Goal: Task Accomplishment & Management: Manage account settings

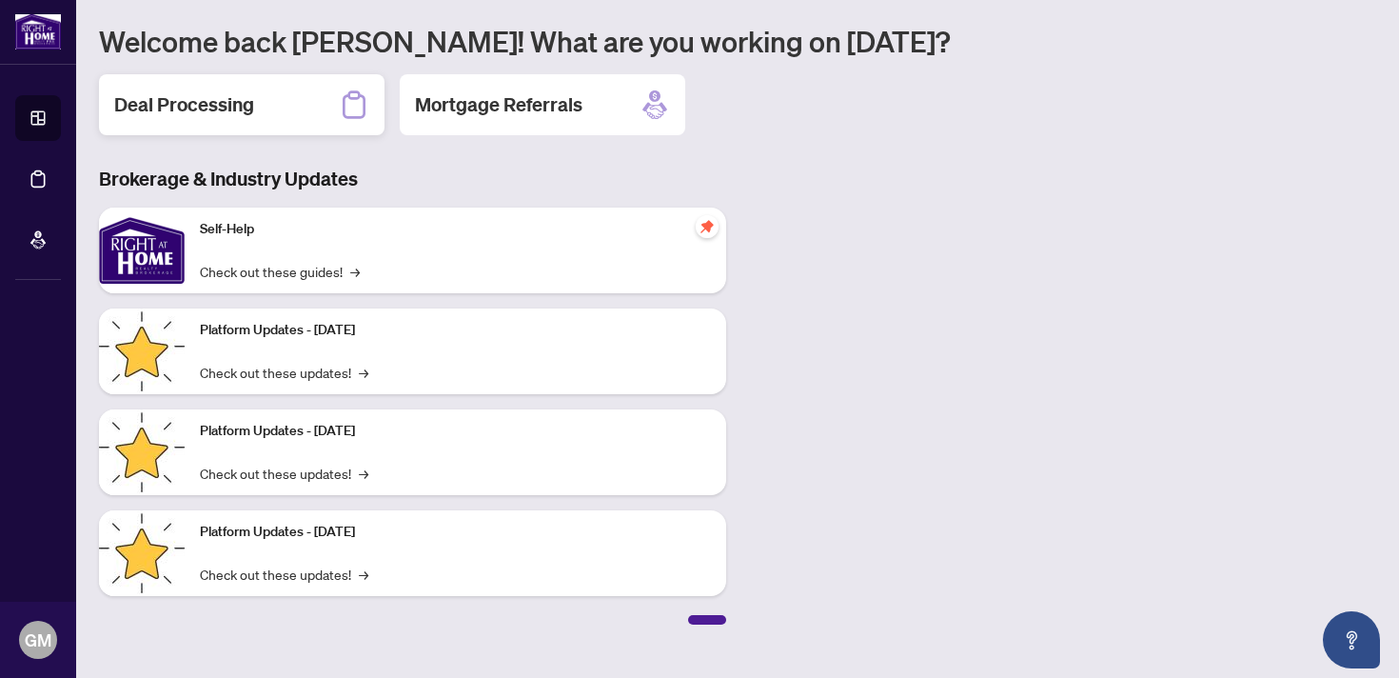
click at [254, 94] on div "Deal Processing" at bounding box center [241, 104] width 285 height 61
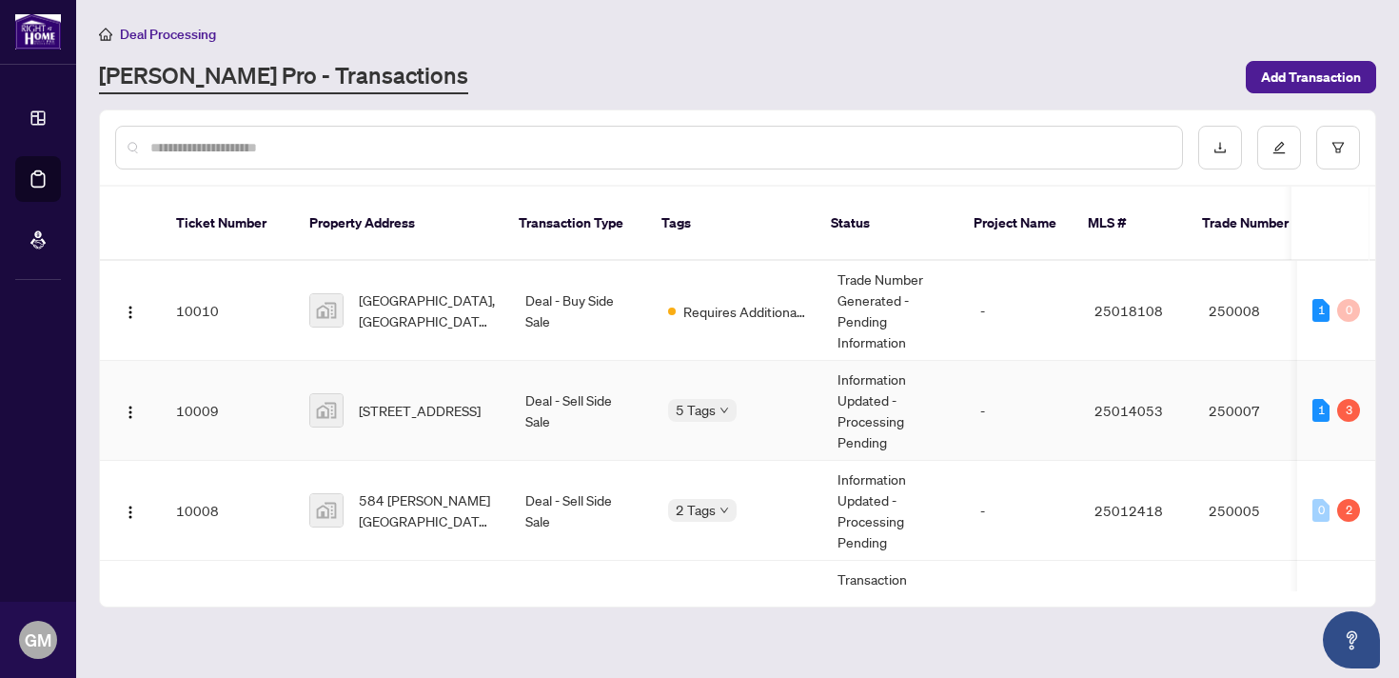
click at [786, 411] on div "5 Tags" at bounding box center [737, 410] width 139 height 22
click at [212, 410] on td "10009" at bounding box center [227, 411] width 133 height 100
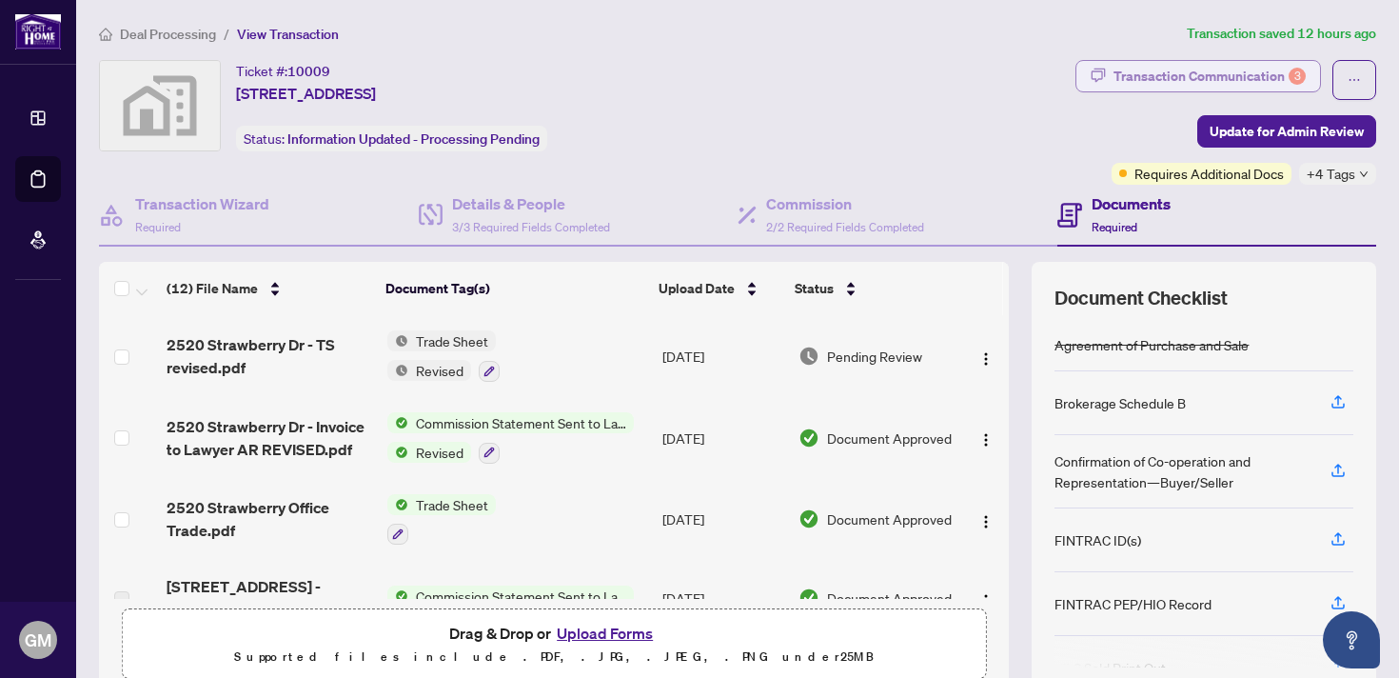
click at [1273, 69] on div "Transaction Communication 3" at bounding box center [1209, 76] width 192 height 30
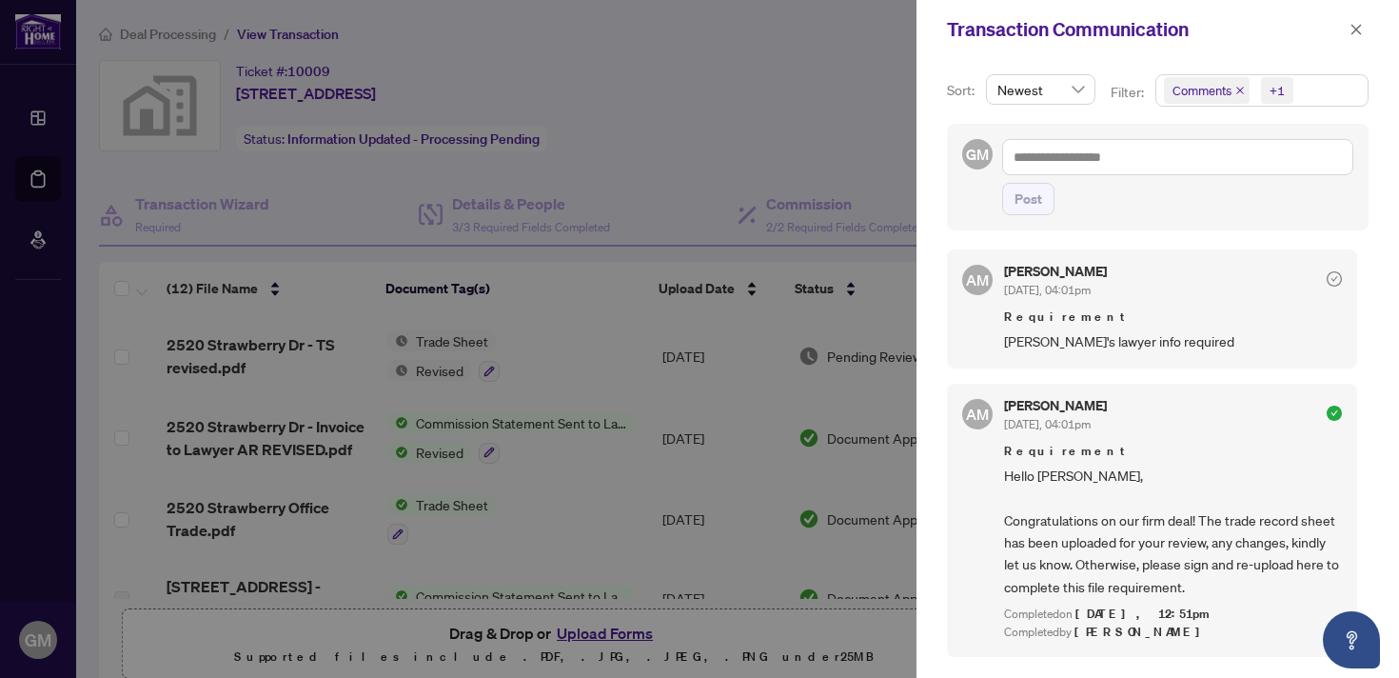
click at [779, 115] on div at bounding box center [699, 339] width 1399 height 678
click at [1356, 34] on icon "close" at bounding box center [1355, 29] width 13 height 13
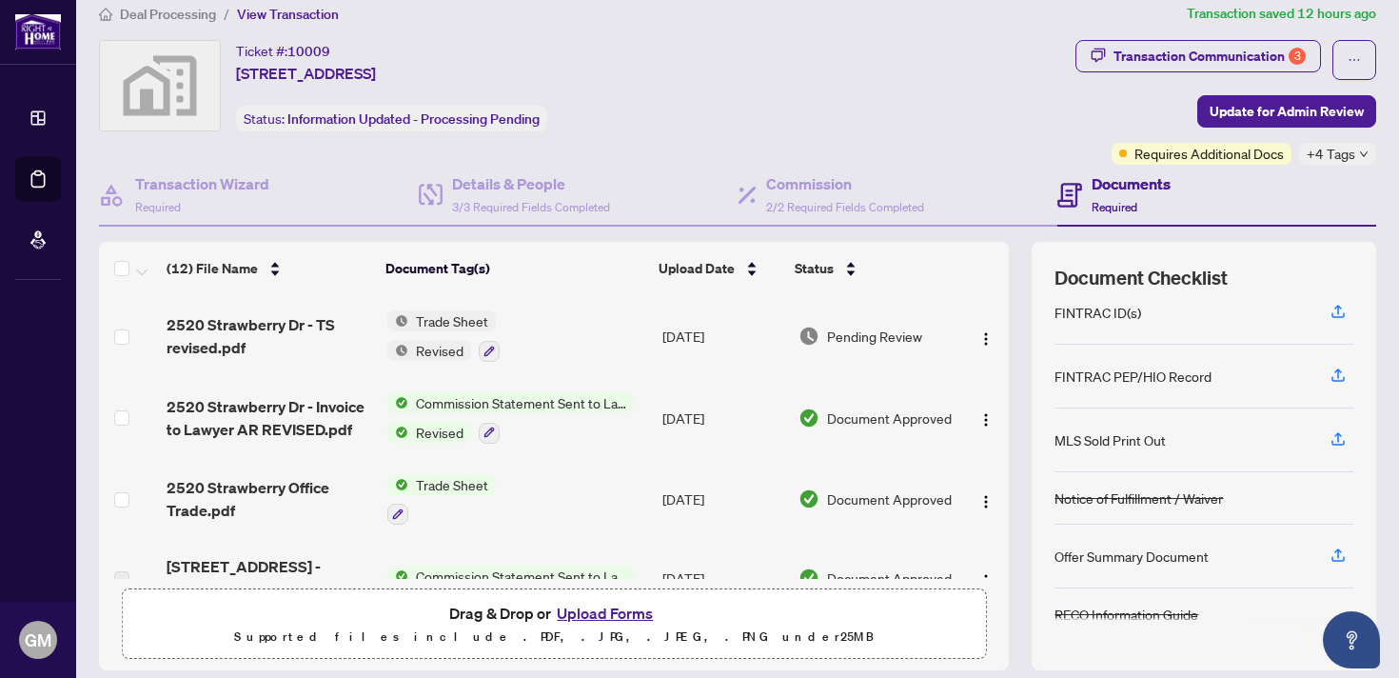
scroll to position [7, 0]
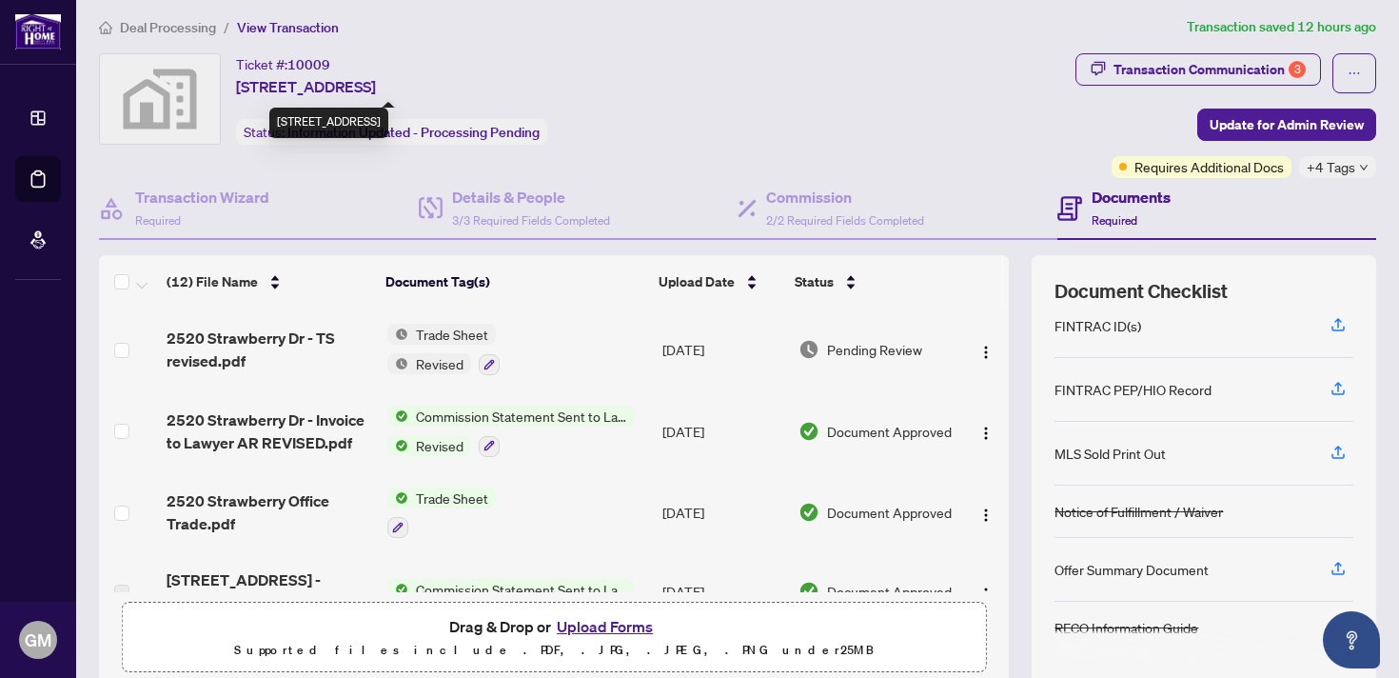
drag, startPoint x: 567, startPoint y: 86, endPoint x: 265, endPoint y: 64, distance: 302.4
click at [265, 64] on div "Ticket #: [STREET_ADDRESS] Status: Information Updated - Processing Pending" at bounding box center [583, 98] width 969 height 91
click at [702, 62] on div "Ticket #: [STREET_ADDRESS] Status: Information Updated - Processing Pending" at bounding box center [583, 98] width 969 height 91
click at [785, 80] on div "Ticket #: [STREET_ADDRESS] Status: Information Updated - Processing Pending" at bounding box center [583, 98] width 969 height 91
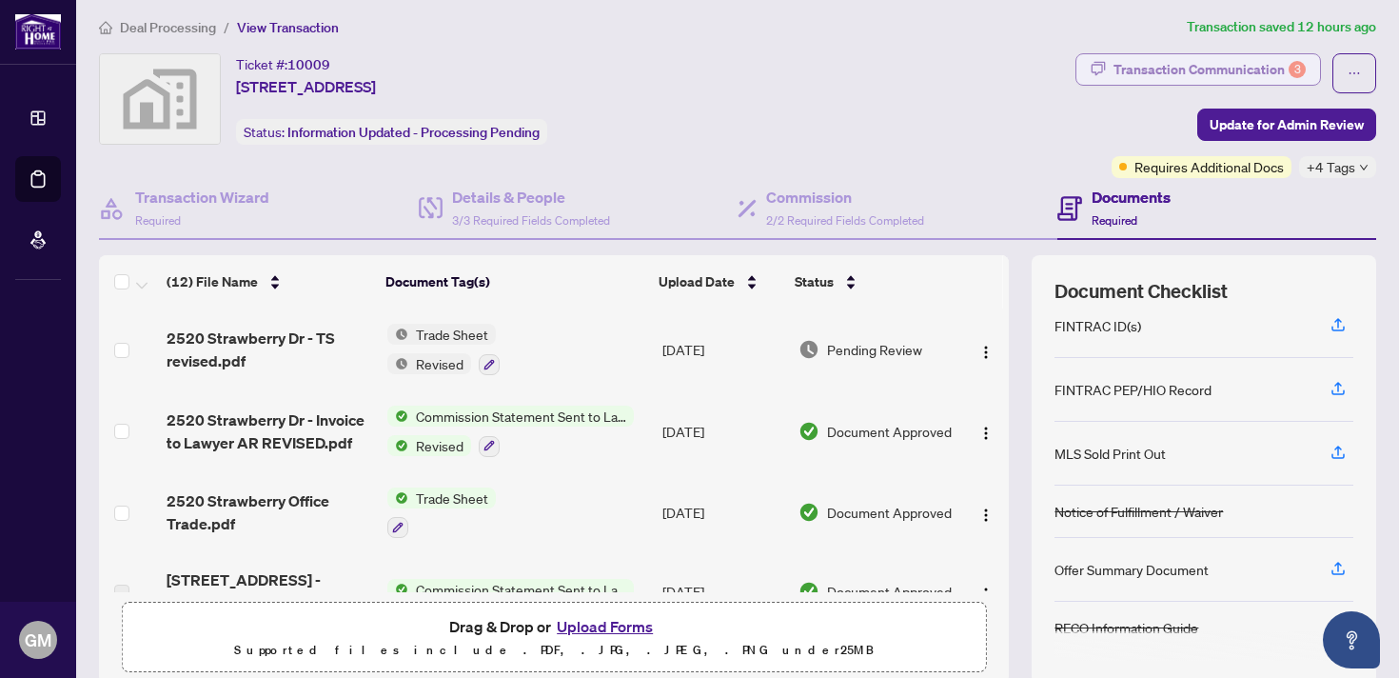
click at [1264, 69] on div "Transaction Communication 3" at bounding box center [1209, 69] width 192 height 30
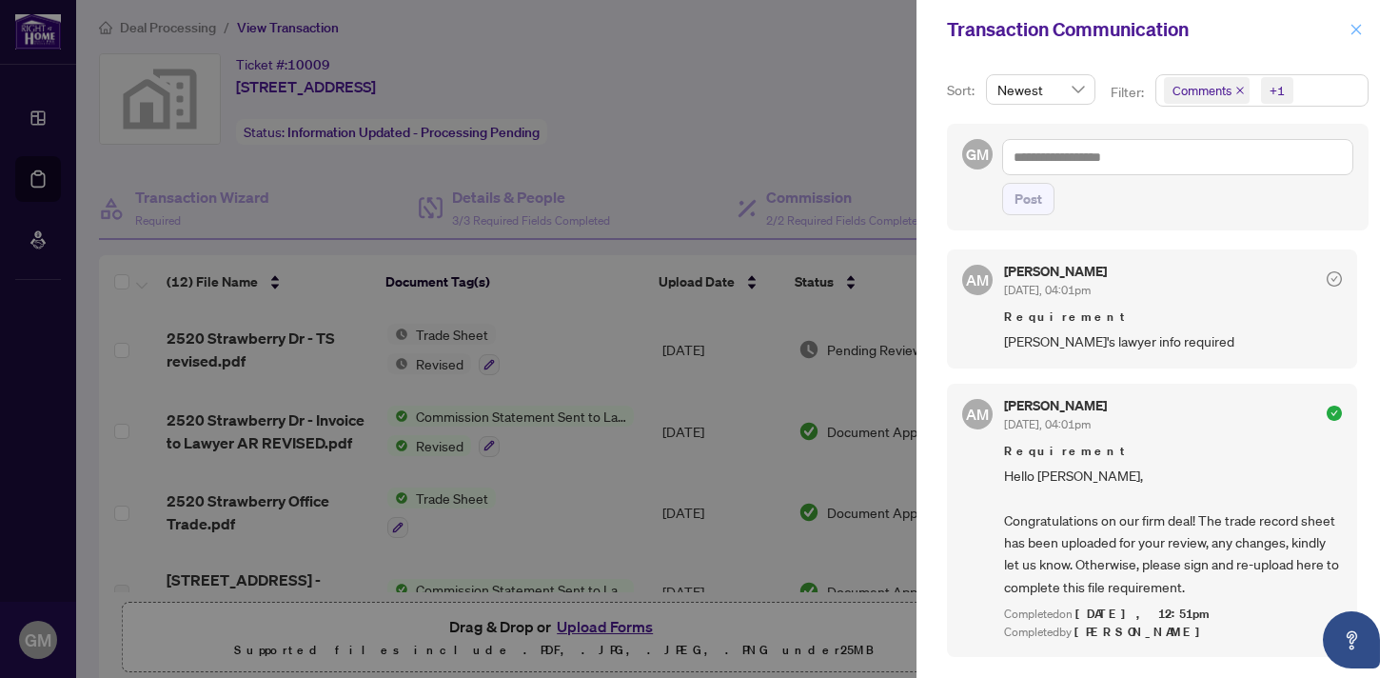
click at [1359, 25] on icon "close" at bounding box center [1356, 29] width 10 height 10
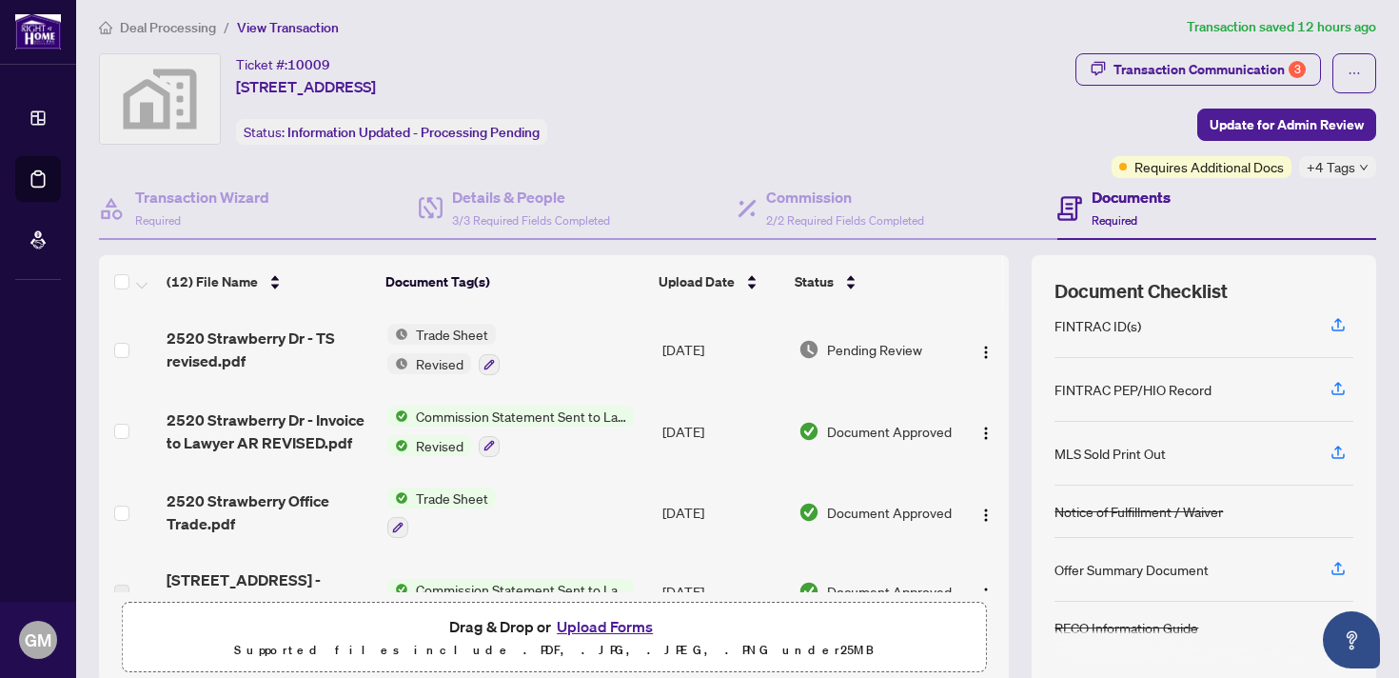
click at [189, 29] on span "Deal Processing" at bounding box center [168, 27] width 96 height 17
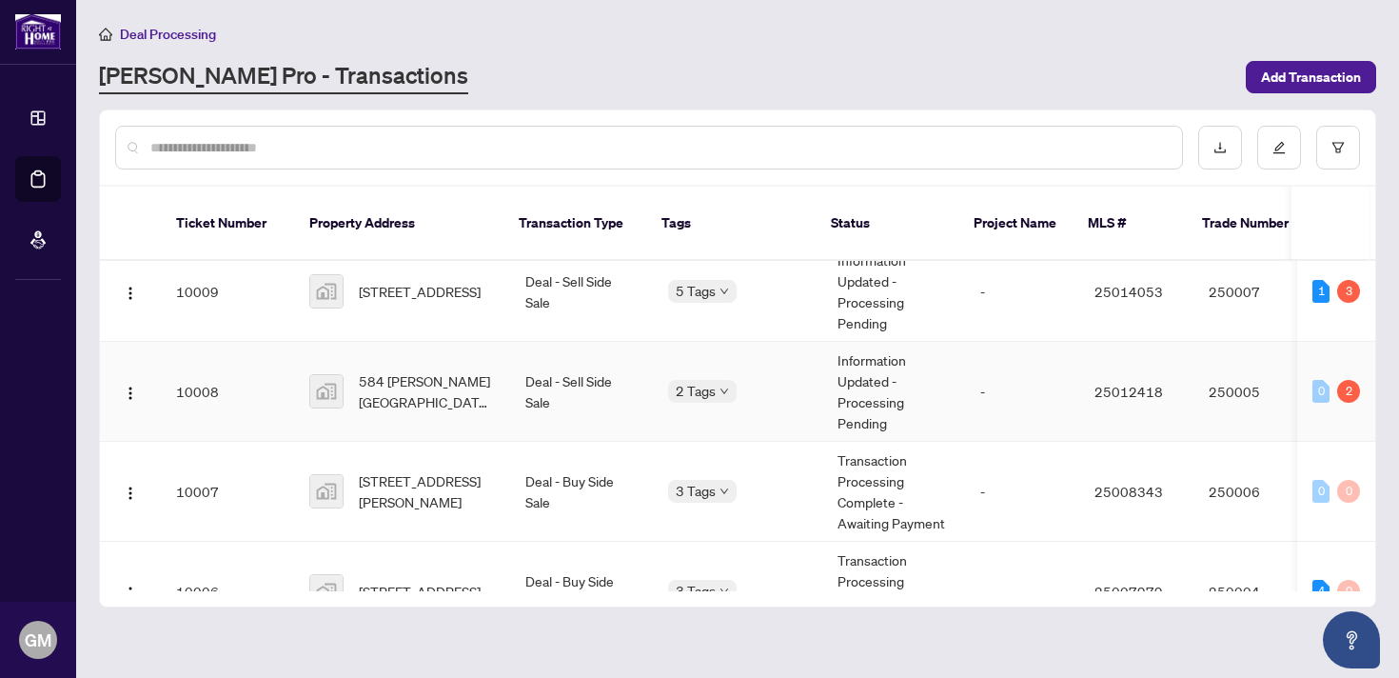
scroll to position [123, 0]
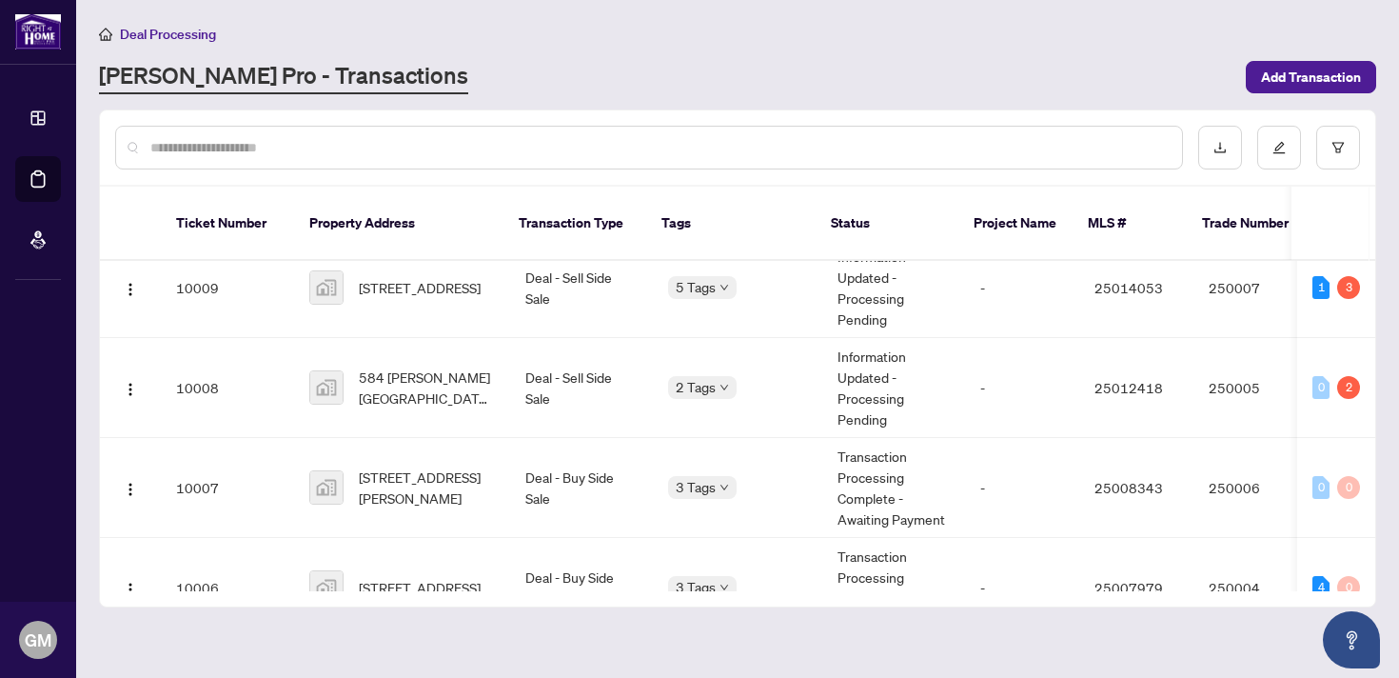
click at [170, 36] on span "Deal Processing" at bounding box center [168, 34] width 96 height 17
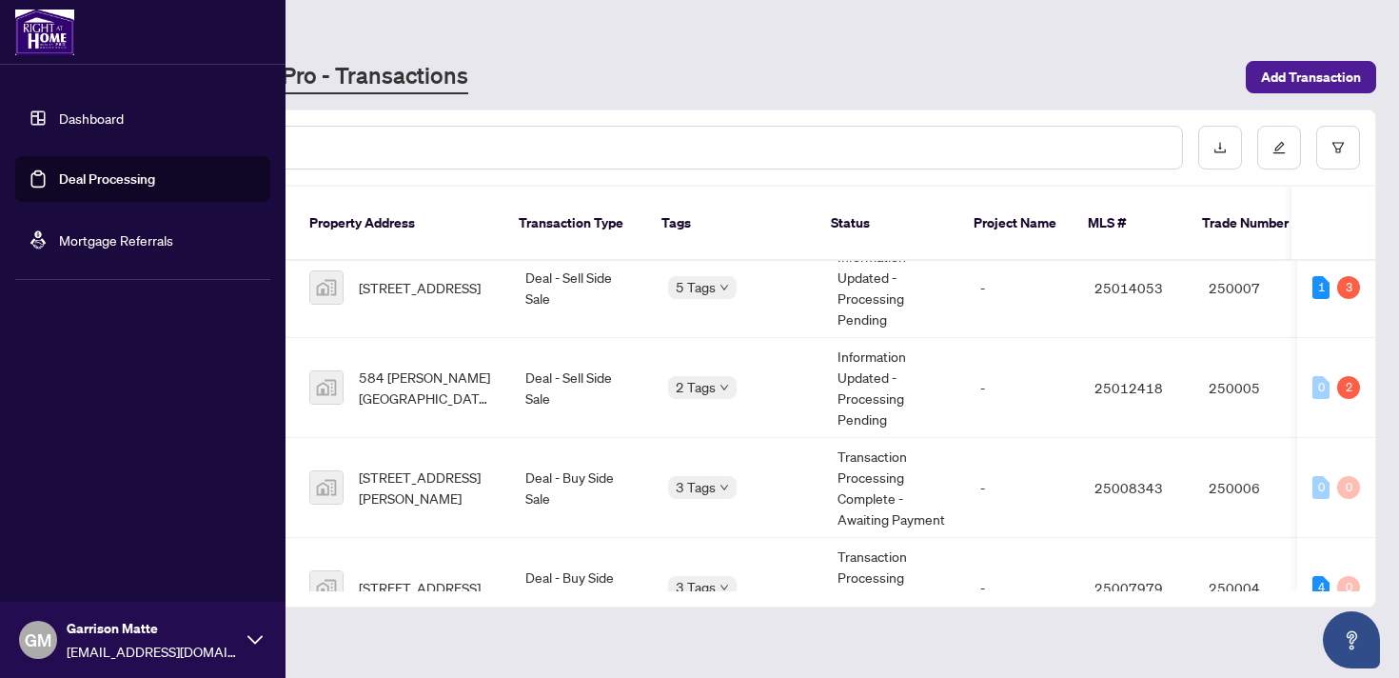
click at [61, 121] on link "Dashboard" at bounding box center [91, 117] width 65 height 17
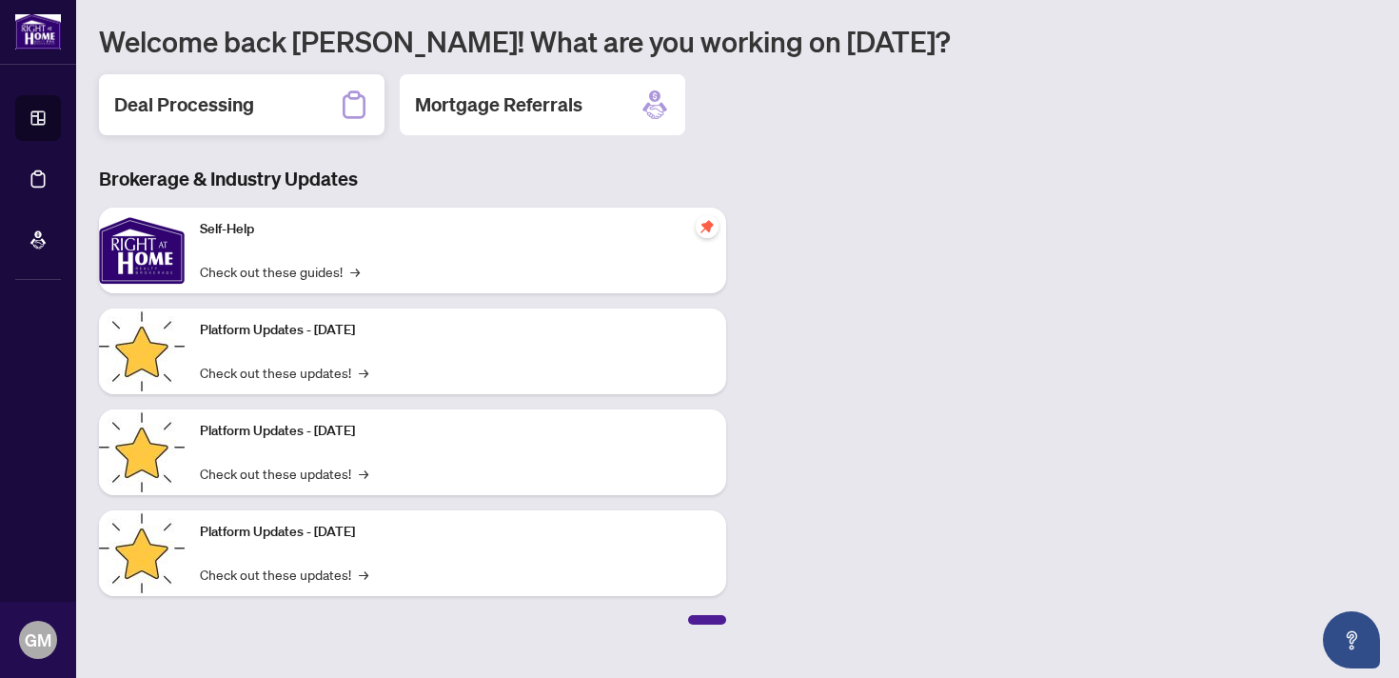
click at [281, 114] on div "Deal Processing" at bounding box center [241, 104] width 285 height 61
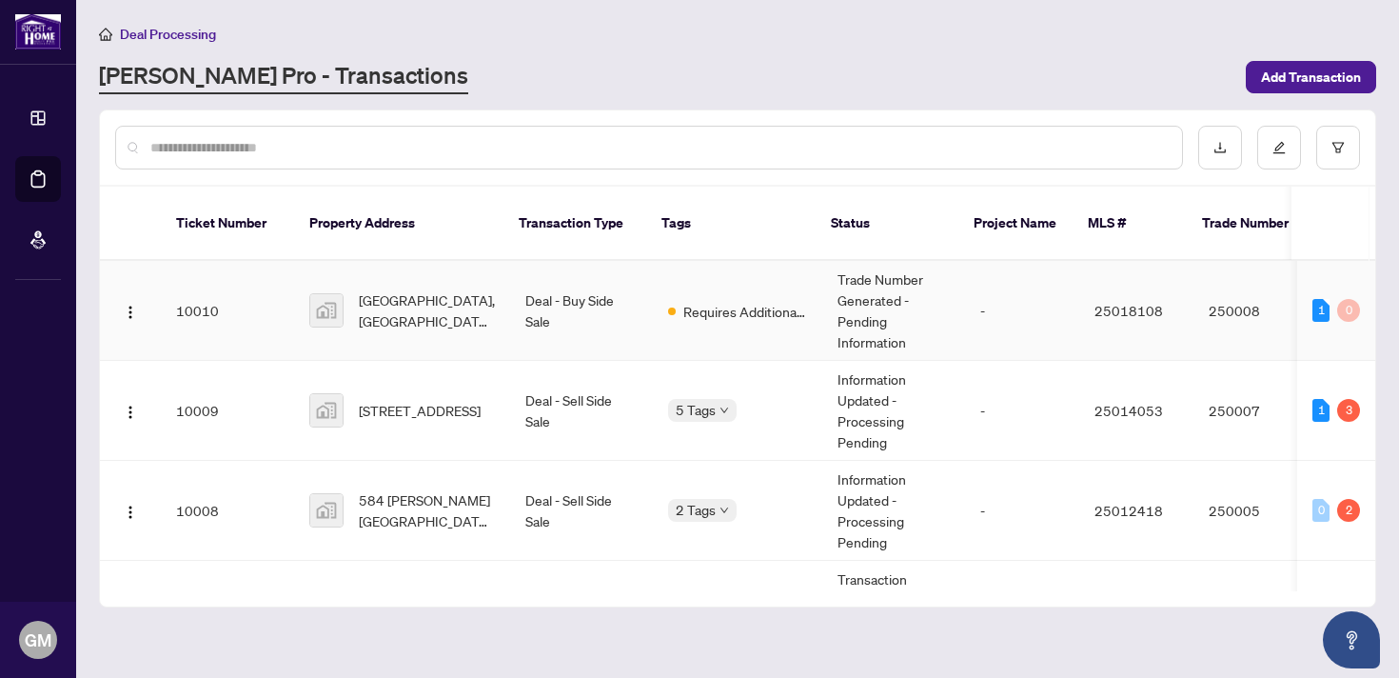
click at [298, 302] on td "[GEOGRAPHIC_DATA], [GEOGRAPHIC_DATA], [GEOGRAPHIC_DATA]" at bounding box center [402, 311] width 216 height 100
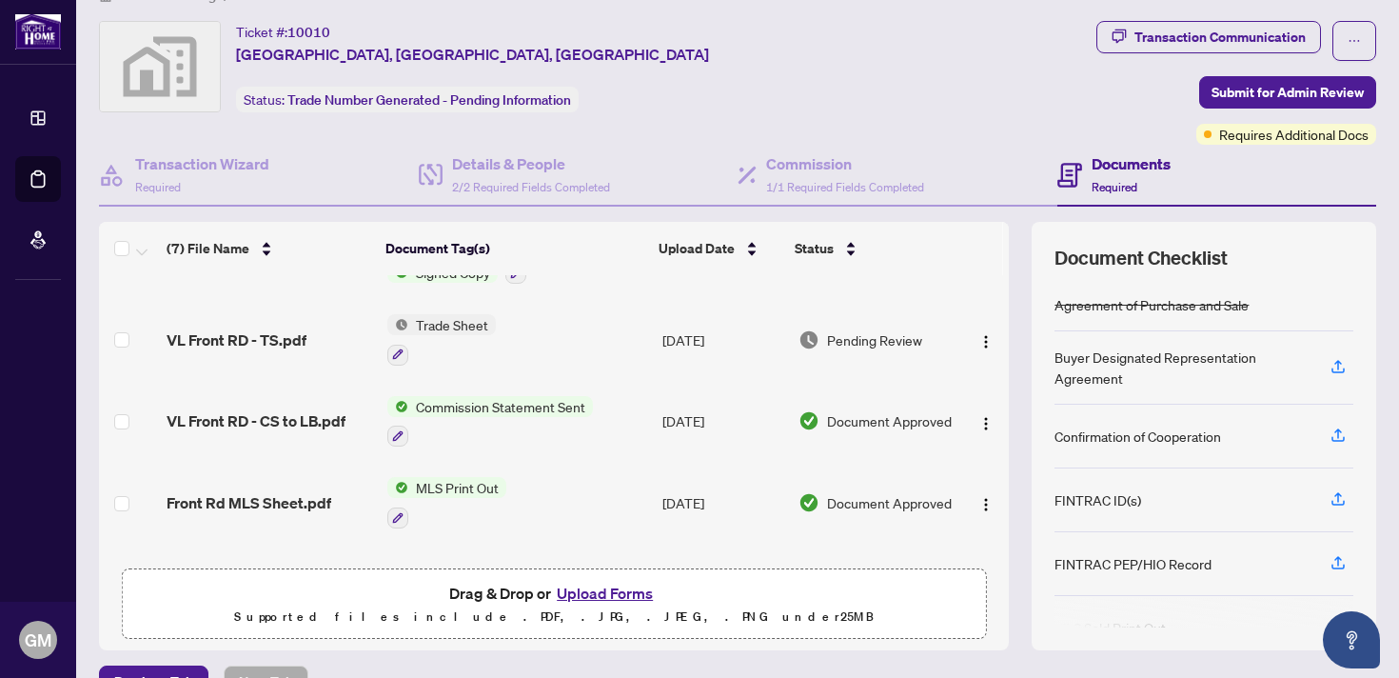
scroll to position [63, 0]
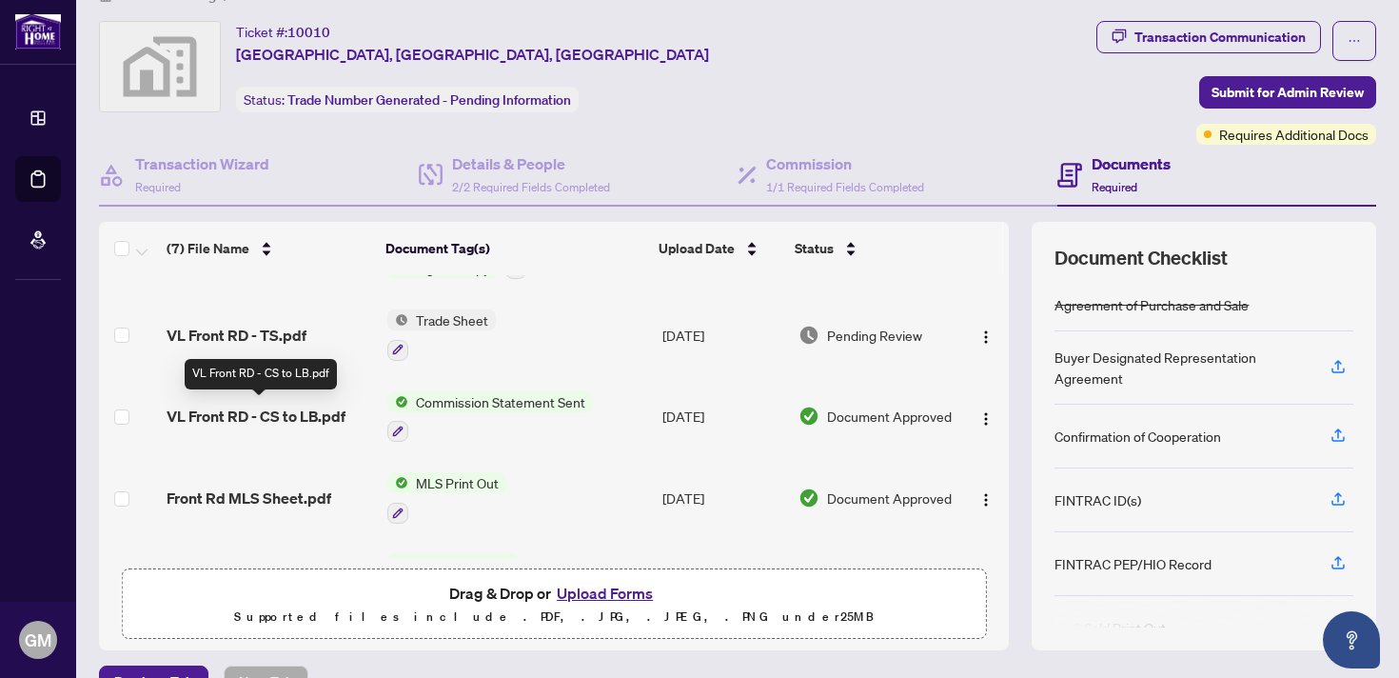
click at [333, 415] on span "VL Front RD - CS to LB.pdf" at bounding box center [256, 415] width 179 height 23
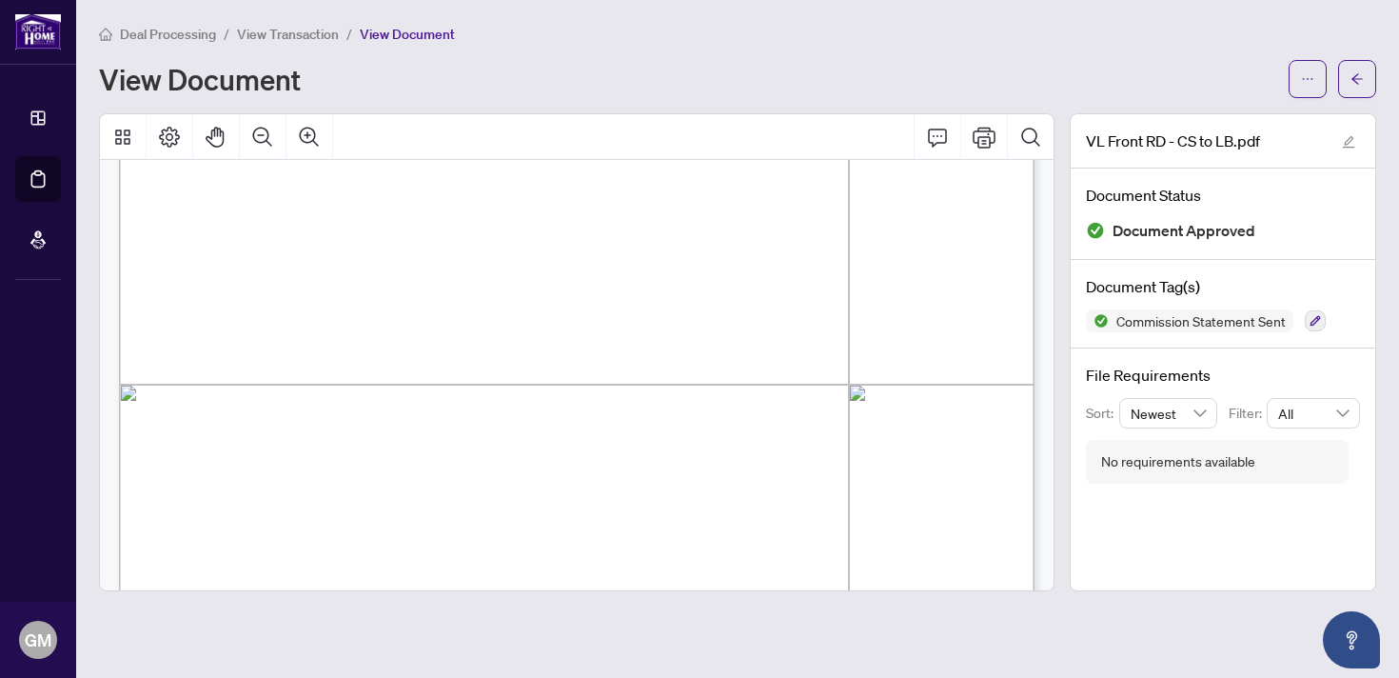
scroll to position [621, 0]
click at [161, 35] on span "Deal Processing" at bounding box center [168, 34] width 96 height 17
